Goal: Information Seeking & Learning: Find specific fact

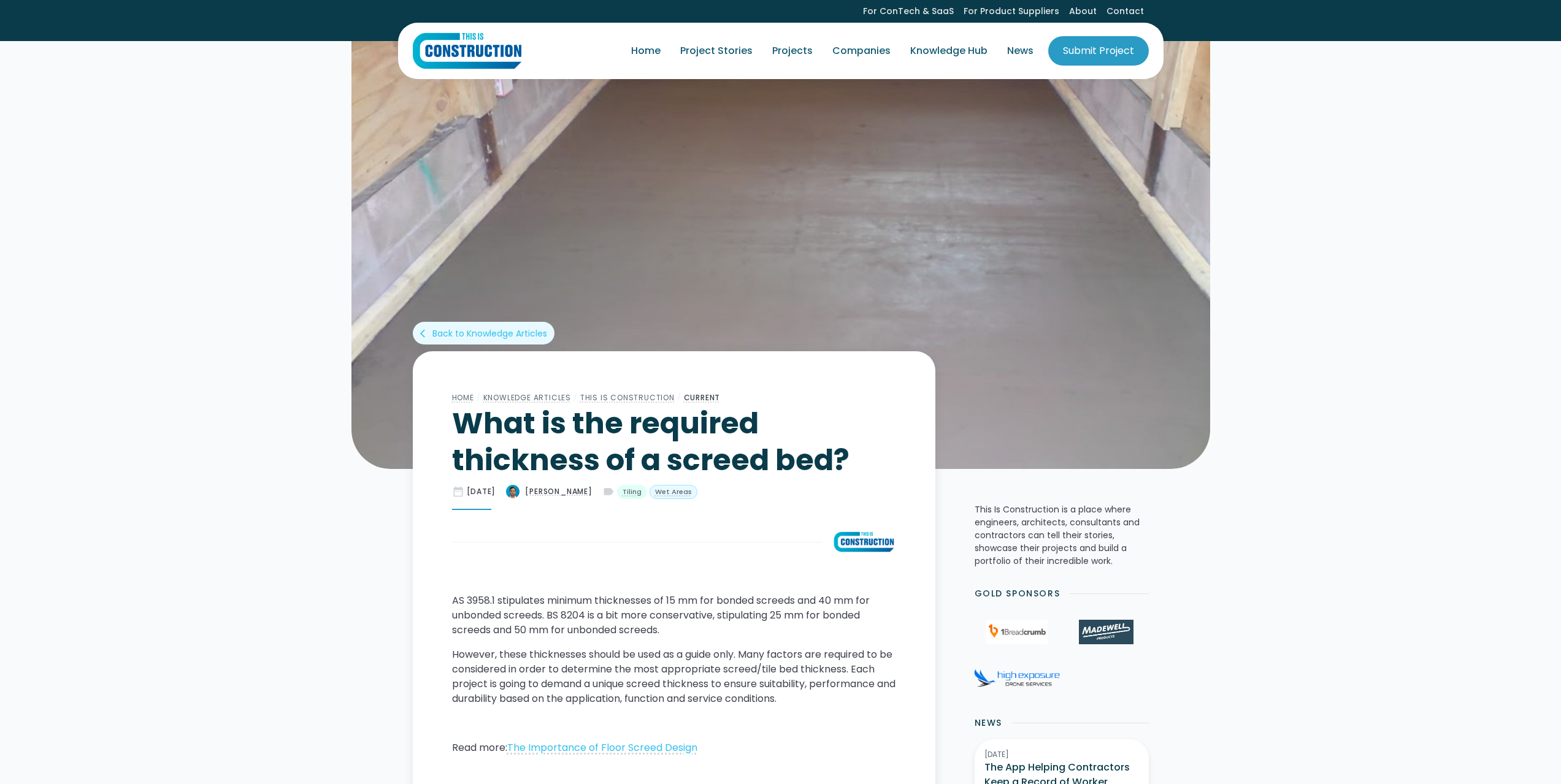
scroll to position [143, 0]
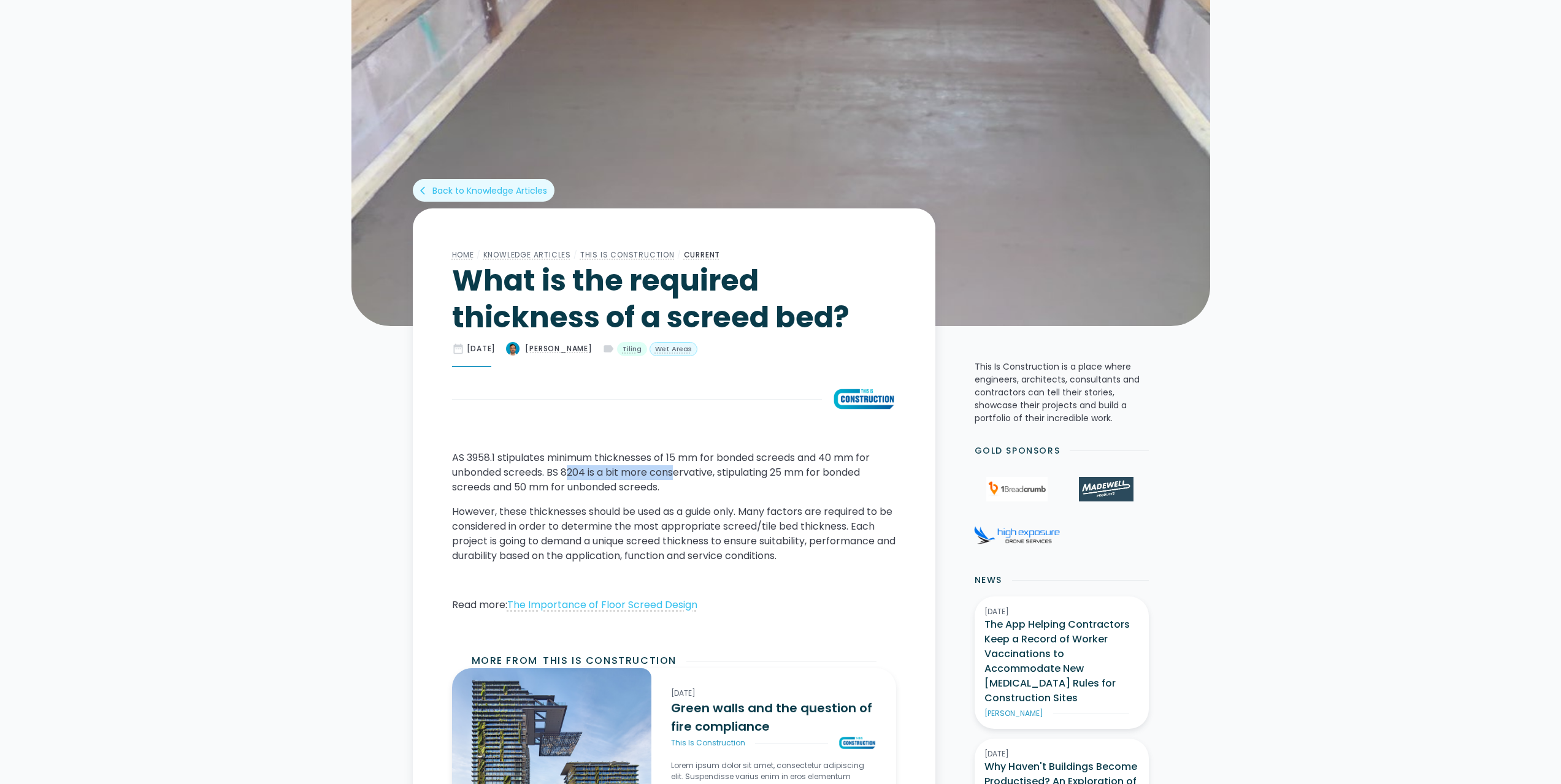
drag, startPoint x: 568, startPoint y: 480, endPoint x: 683, endPoint y: 476, distance: 115.1
click at [676, 476] on p "AS 3958.1 stipulates minimum thicknesses of 15 mm for bonded screeds and 40 mm …" at bounding box center [674, 473] width 444 height 44
click at [683, 476] on p "AS 3958.1 stipulates minimum thicknesses of 15 mm for bonded screeds and 40 mm …" at bounding box center [674, 473] width 444 height 44
click at [527, 484] on p "AS 3958.1 stipulates minimum thicknesses of 15 mm for bonded screeds and 40 mm …" at bounding box center [674, 473] width 444 height 44
click at [633, 488] on p "AS 3958.1 stipulates minimum thicknesses of 15 mm for bonded screeds and 40 mm …" at bounding box center [674, 473] width 444 height 44
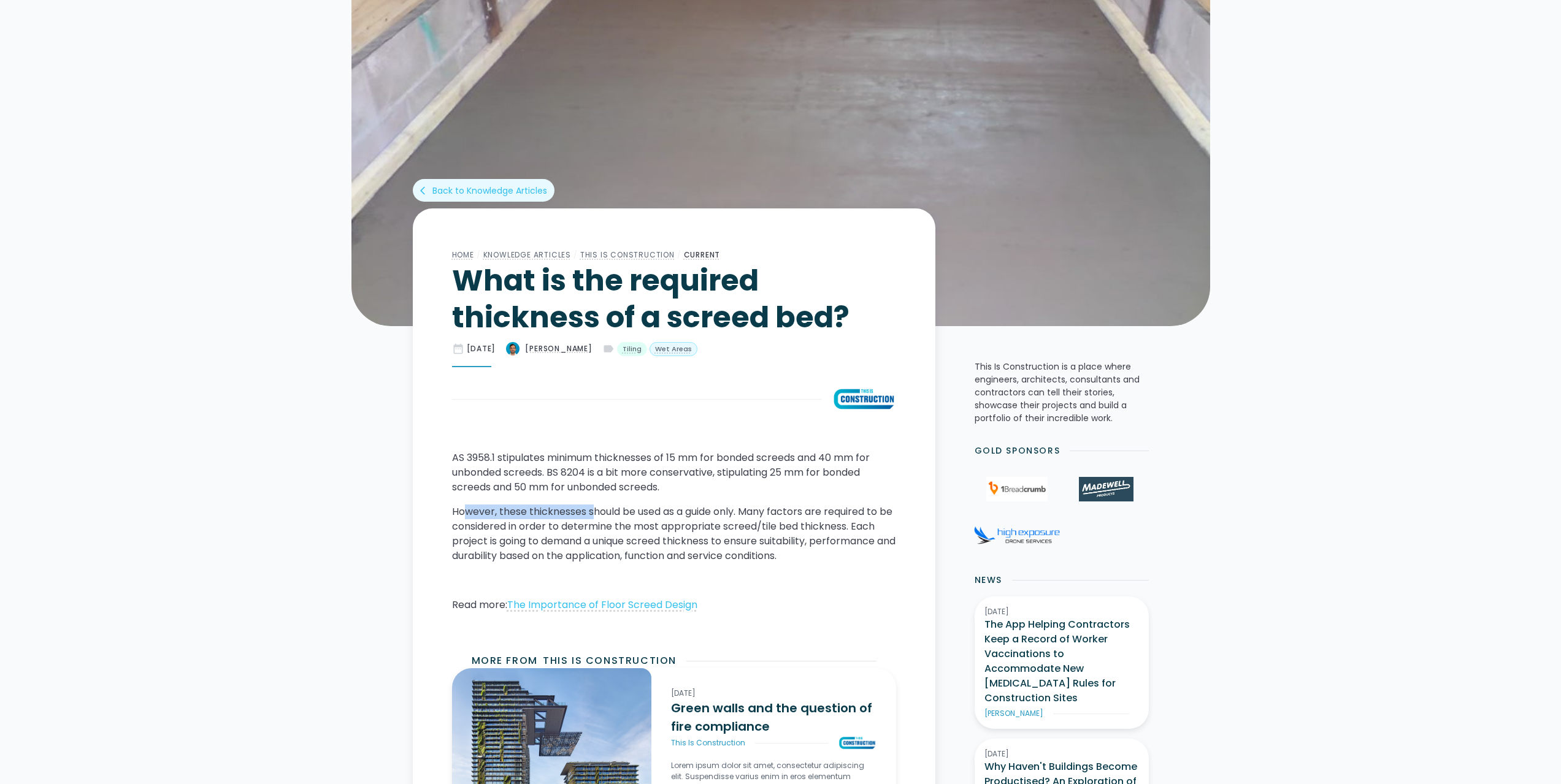
drag, startPoint x: 465, startPoint y: 508, endPoint x: 602, endPoint y: 509, distance: 137.0
click at [599, 509] on p "However, these thicknesses should be used as a guide only. Many factors are req…" at bounding box center [674, 534] width 444 height 59
click at [603, 509] on p "However, these thicknesses should be used as a guide only. Many factors are req…" at bounding box center [674, 534] width 444 height 59
click at [721, 510] on p "However, these thicknesses should be used as a guide only. Many factors are req…" at bounding box center [674, 534] width 444 height 59
click at [791, 515] on p "However, these thicknesses should be used as a guide only. Many factors are req…" at bounding box center [674, 534] width 444 height 59
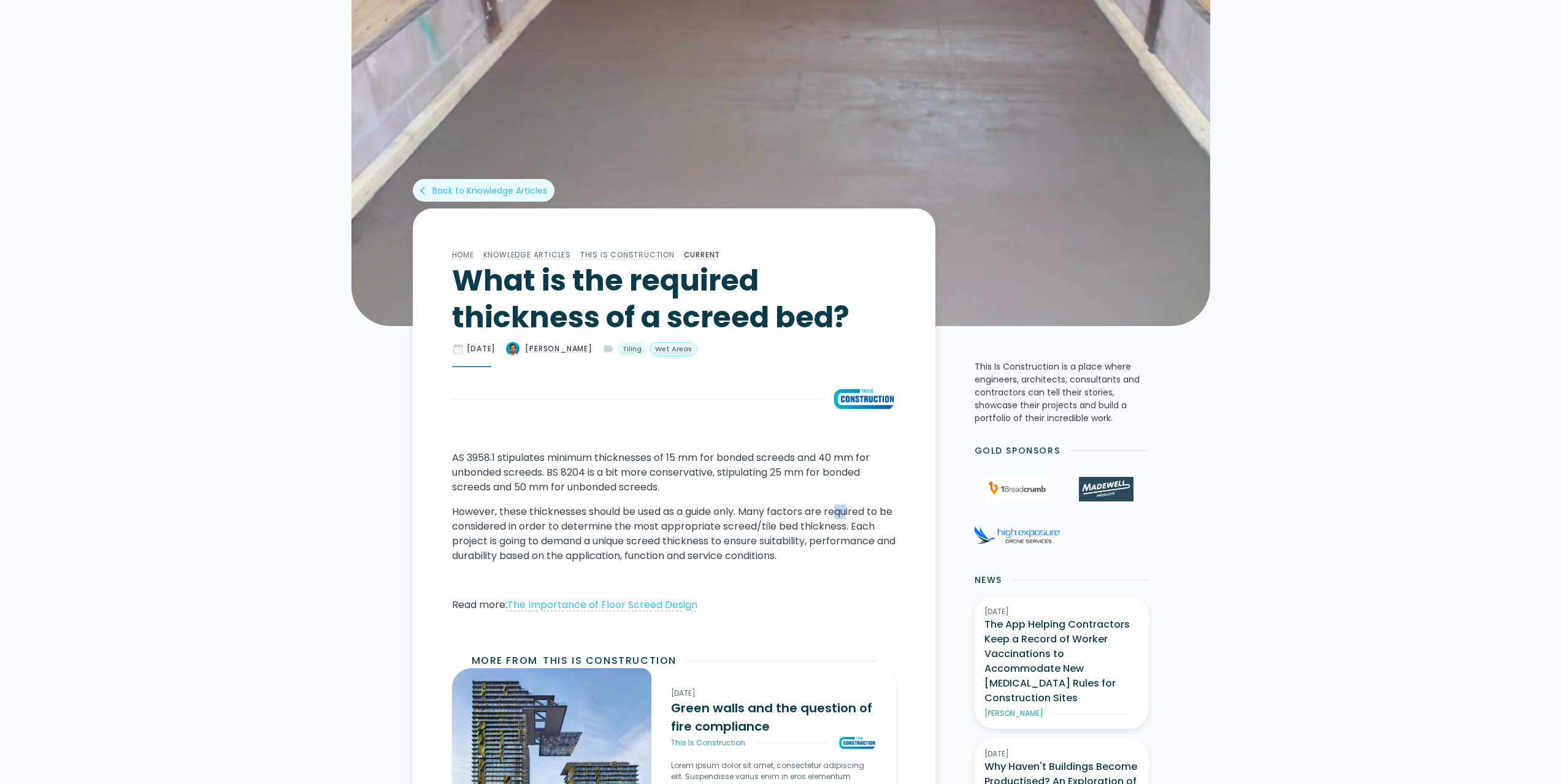
drag, startPoint x: 842, startPoint y: 515, endPoint x: 854, endPoint y: 515, distance: 12.0
click at [854, 515] on p "However, these thicknesses should be used as a guide only. Many factors are req…" at bounding box center [674, 534] width 444 height 59
click at [657, 519] on p "However, these thicknesses should be used as a guide only. Many factors are req…" at bounding box center [674, 534] width 444 height 59
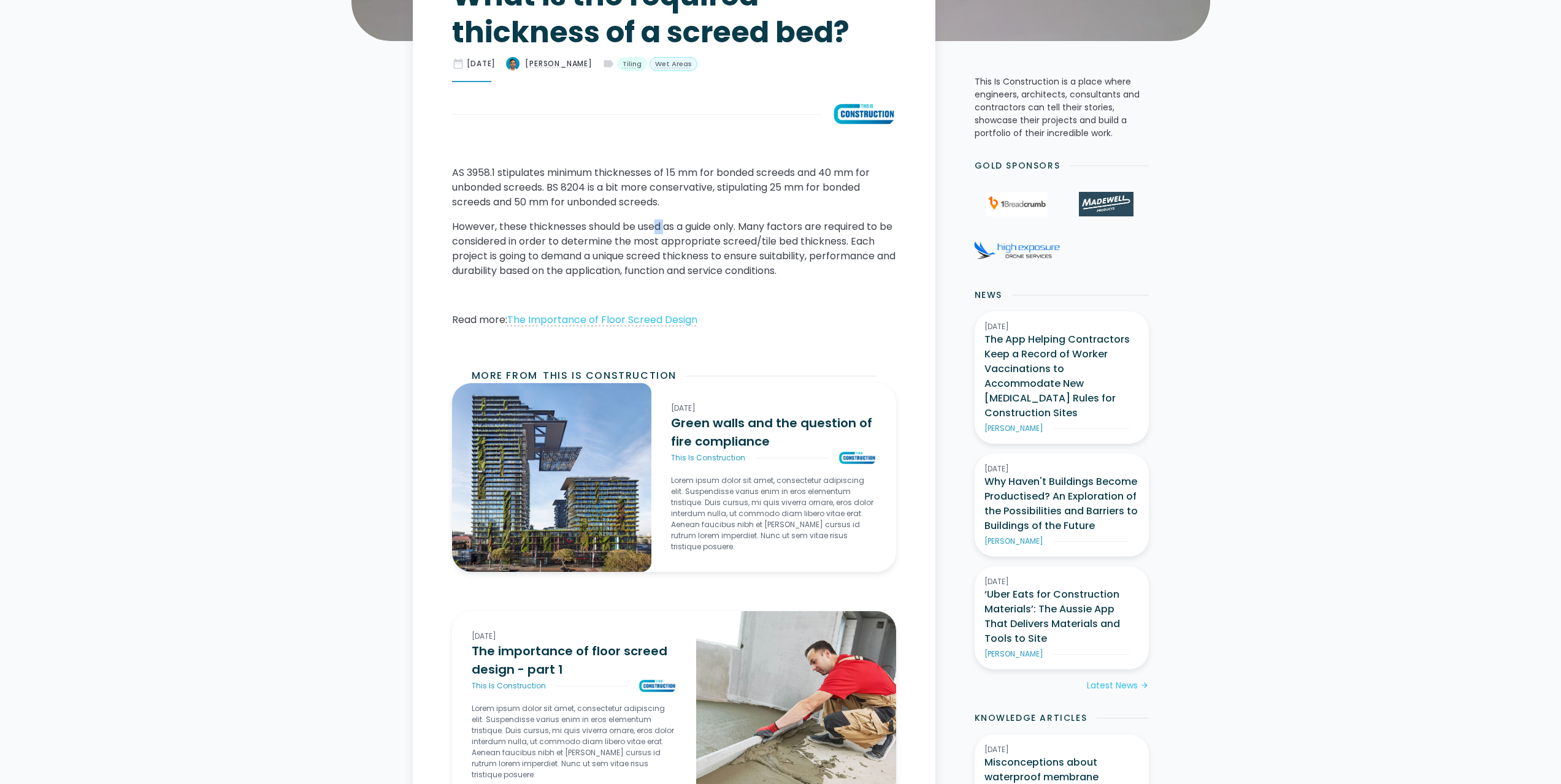
scroll to position [423, 0]
